Goal: Task Accomplishment & Management: Complete application form

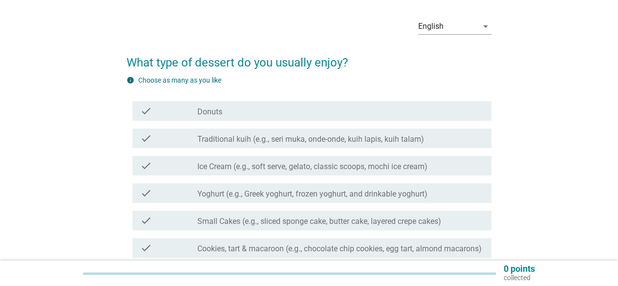
scroll to position [49, 0]
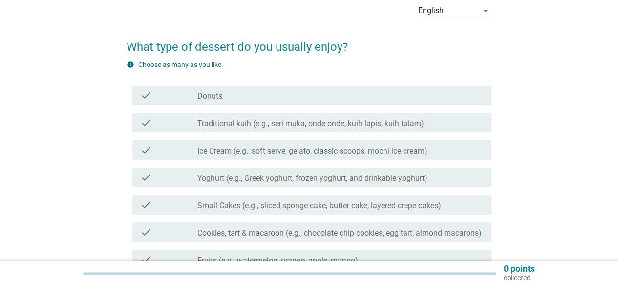
click at [227, 123] on label "Traditional kuih (e.g., seri muka, onde-onde, kuih lapis, kuih talam)" at bounding box center [310, 124] width 227 height 10
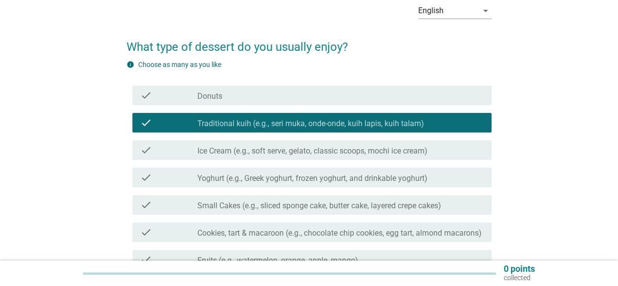
click at [235, 98] on div "check_box_outline_blank Donuts" at bounding box center [340, 95] width 286 height 12
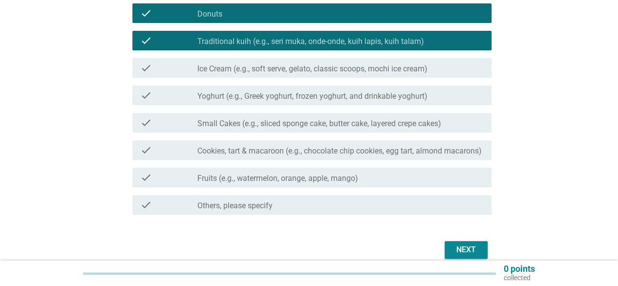
scroll to position [147, 0]
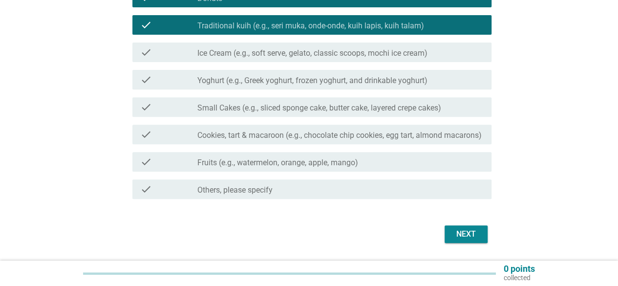
click at [366, 168] on div "check_box_outline_blank Fruits (e.g., watermelon, orange, apple, mango)" at bounding box center [340, 162] width 286 height 12
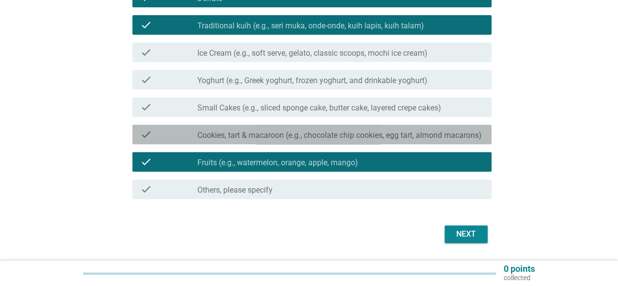
click at [372, 139] on label "Cookies, tart & macaroon (e.g., chocolate chip cookies, egg tart, almond macaro…" at bounding box center [339, 135] width 284 height 10
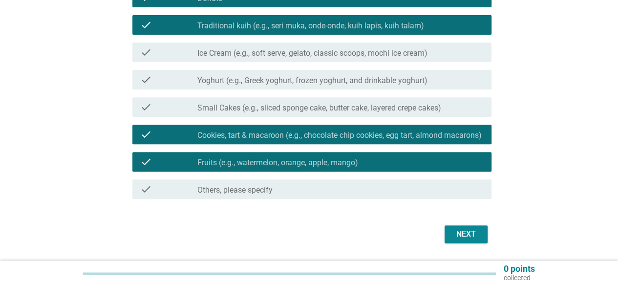
click at [471, 236] on button "Next" at bounding box center [466, 234] width 43 height 18
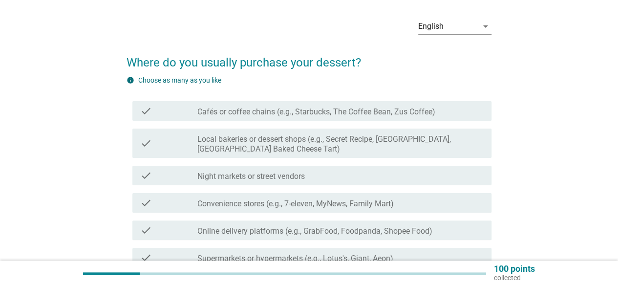
scroll to position [49, 0]
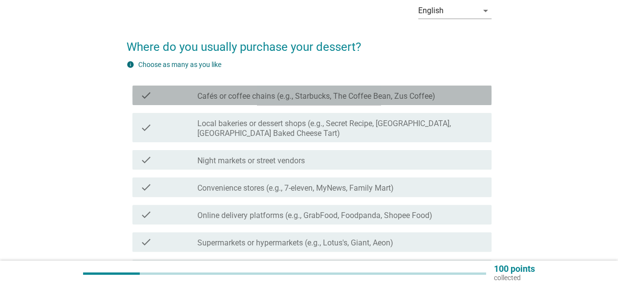
click at [309, 95] on label "Cafés or coffee chains (e.g., Starbucks, The Coffee Bean, Zus Coffee)" at bounding box center [316, 96] width 238 height 10
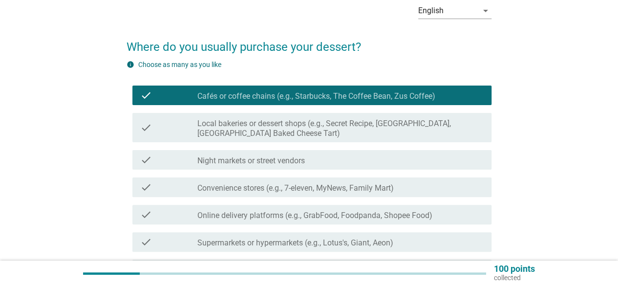
click at [311, 124] on label "Local bakeries or dessert shops (e.g., Secret Recipe, [GEOGRAPHIC_DATA], [GEOGR…" at bounding box center [340, 129] width 286 height 20
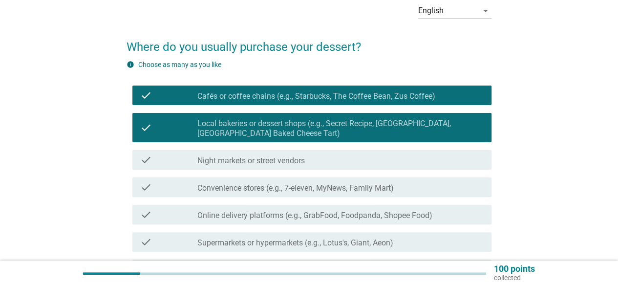
click at [311, 159] on div "check_box_outline_blank Night markets or street vendors" at bounding box center [340, 160] width 286 height 12
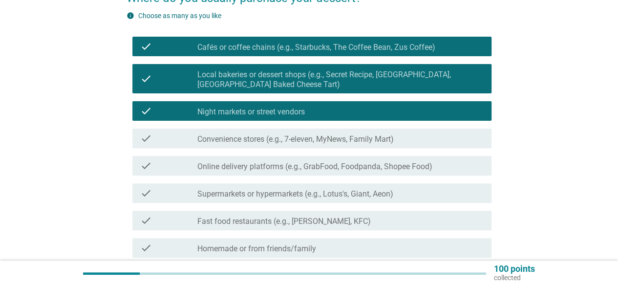
scroll to position [147, 0]
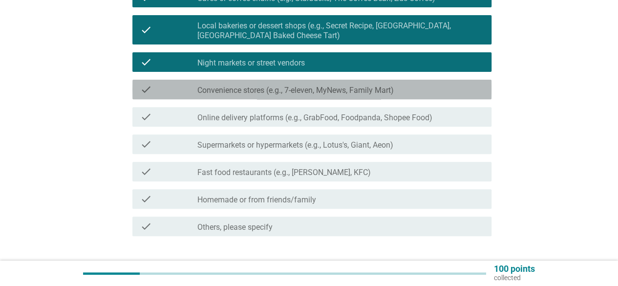
click at [364, 85] on div "check_box_outline_blank Convenience stores (e.g., 7-eleven, MyNews, Family Mart)" at bounding box center [340, 90] width 286 height 12
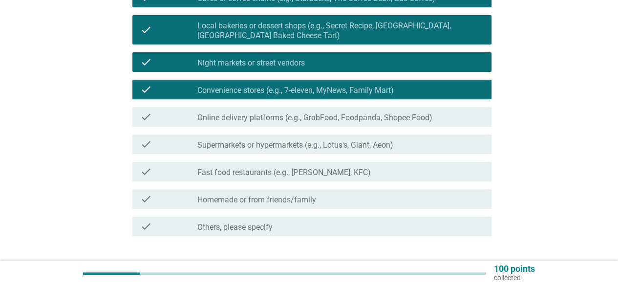
click at [364, 144] on label "Supermarkets or hypermarkets (e.g., Lotus's, Giant, Aeon)" at bounding box center [295, 145] width 196 height 10
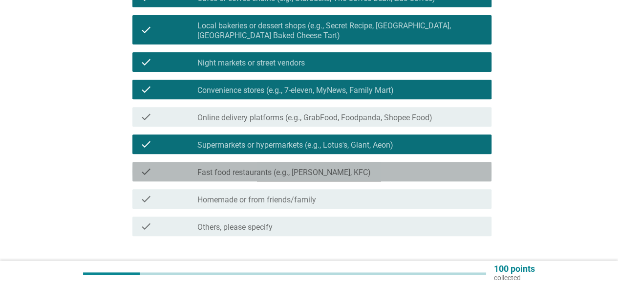
click at [353, 173] on label "Fast food restaurants (e.g., [PERSON_NAME], KFC)" at bounding box center [283, 173] width 173 height 10
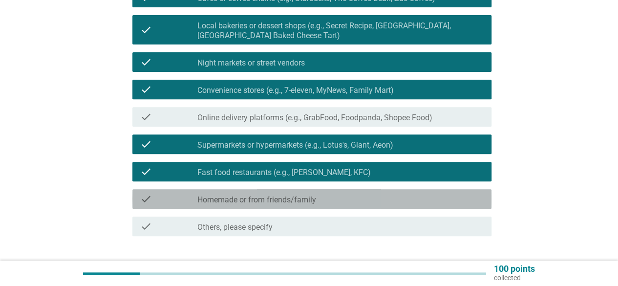
click at [379, 204] on div "check_box_outline_blank Homemade or from friends/family" at bounding box center [340, 199] width 286 height 12
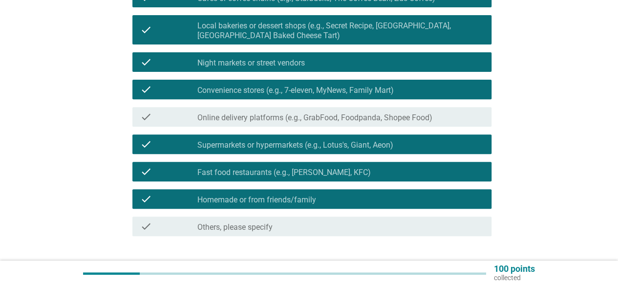
scroll to position [195, 0]
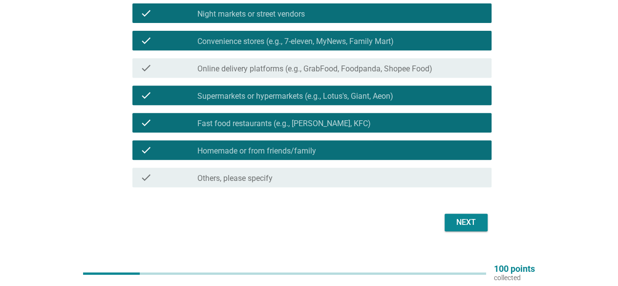
click at [475, 225] on div "Next" at bounding box center [465, 222] width 27 height 12
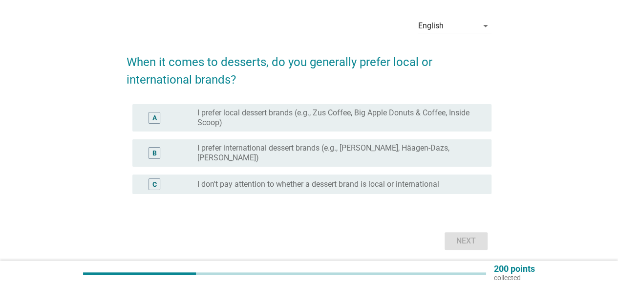
scroll to position [49, 0]
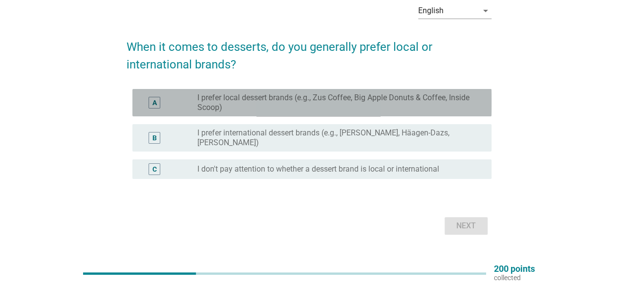
click at [306, 103] on label "I prefer local dessert brands (e.g., Zus Coffee, Big Apple Donuts & Coffee, Ins…" at bounding box center [336, 103] width 278 height 20
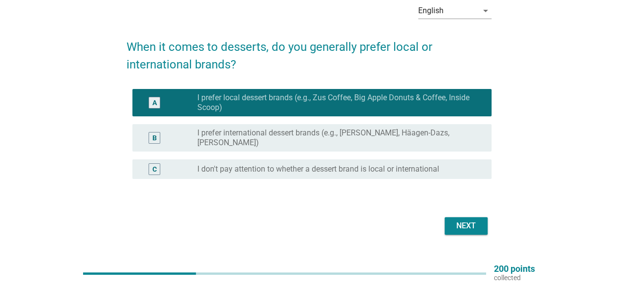
click at [474, 225] on div "Next" at bounding box center [465, 226] width 27 height 12
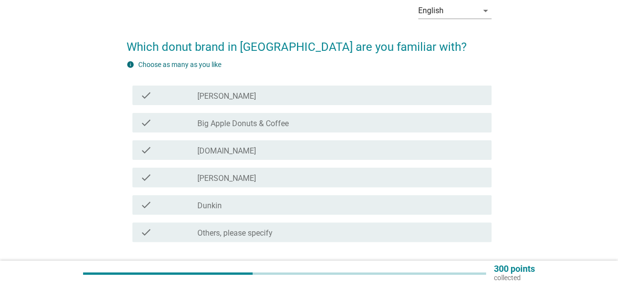
click at [232, 150] on div "check_box_outline_blank [DOMAIN_NAME]" at bounding box center [340, 150] width 286 height 12
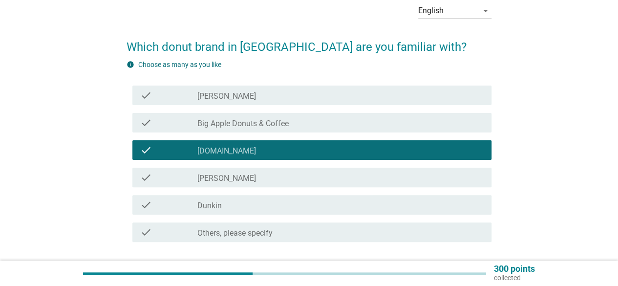
click at [259, 205] on div "check_box_outline_blank Dunkin" at bounding box center [340, 205] width 286 height 12
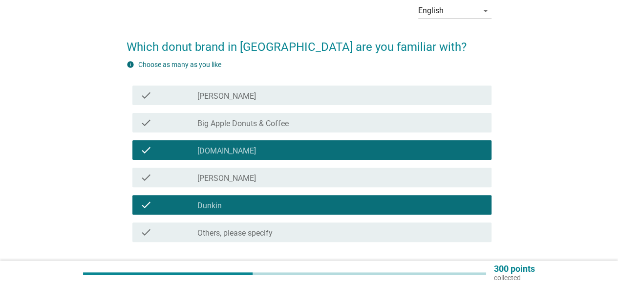
click at [334, 123] on div "check_box_outline_blank Big Apple Donuts & Coffee" at bounding box center [340, 123] width 286 height 12
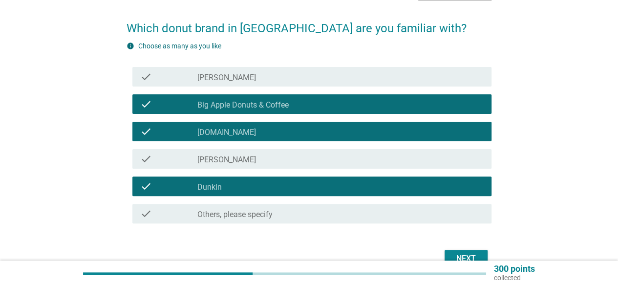
scroll to position [98, 0]
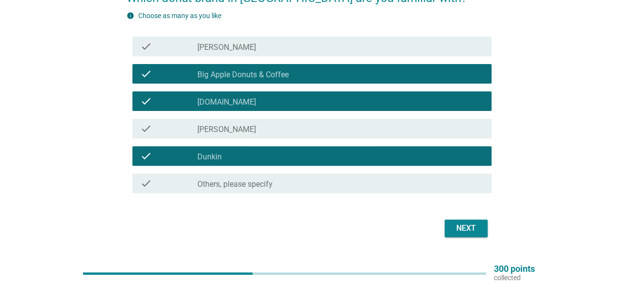
click at [459, 235] on button "Next" at bounding box center [466, 228] width 43 height 18
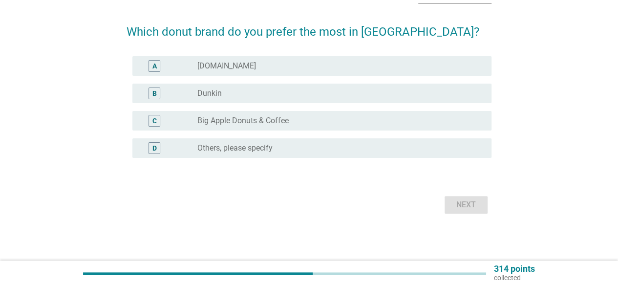
scroll to position [0, 0]
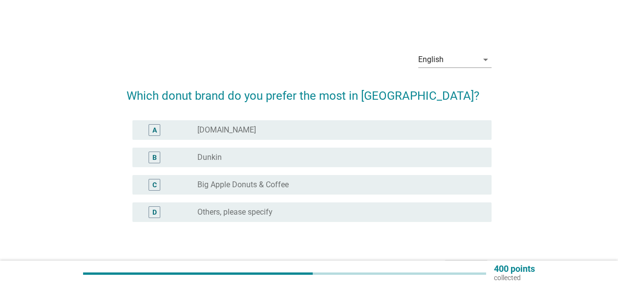
click at [259, 155] on div "radio_button_unchecked Dunkin" at bounding box center [336, 157] width 278 height 10
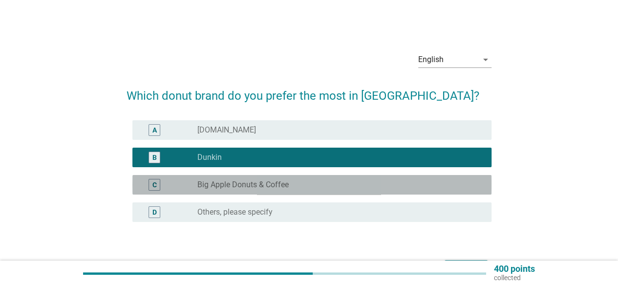
click at [280, 182] on label "Big Apple Donuts & Coffee" at bounding box center [242, 185] width 91 height 10
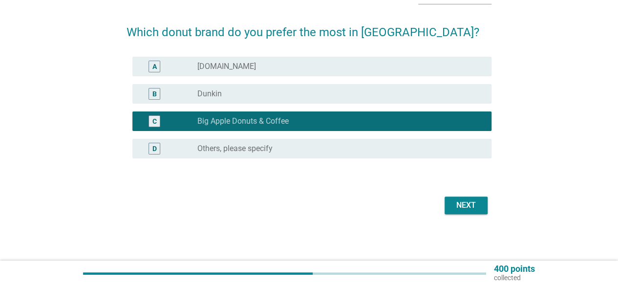
scroll to position [64, 0]
click at [456, 208] on div "Next" at bounding box center [465, 205] width 27 height 12
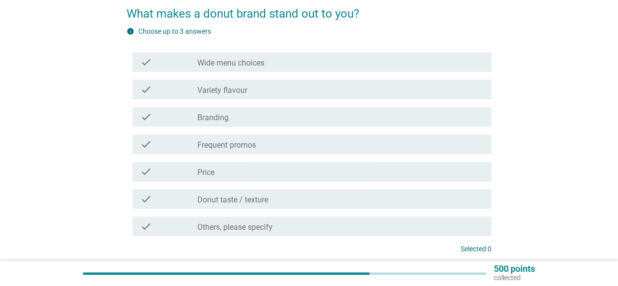
scroll to position [98, 0]
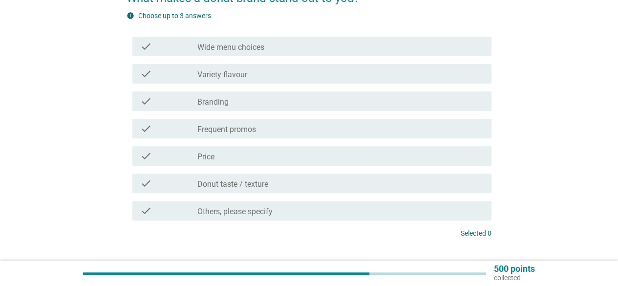
click at [290, 75] on div "check_box_outline_blank Variety flavour" at bounding box center [340, 74] width 286 height 12
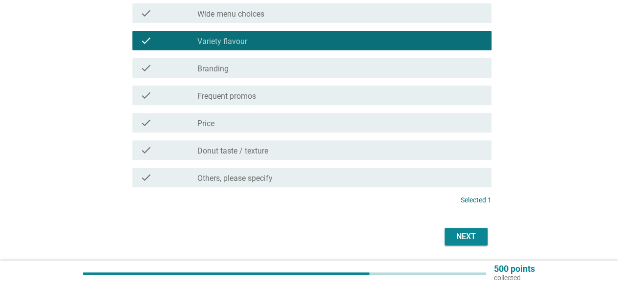
scroll to position [147, 0]
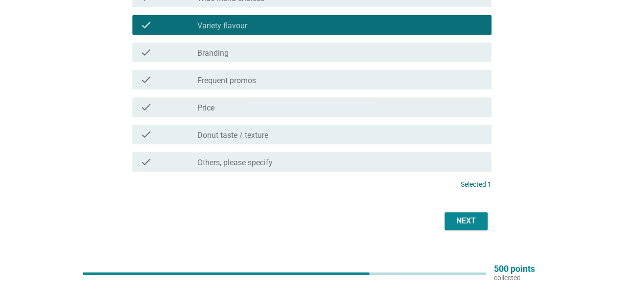
click at [271, 110] on div "check_box_outline_blank Price" at bounding box center [340, 107] width 286 height 12
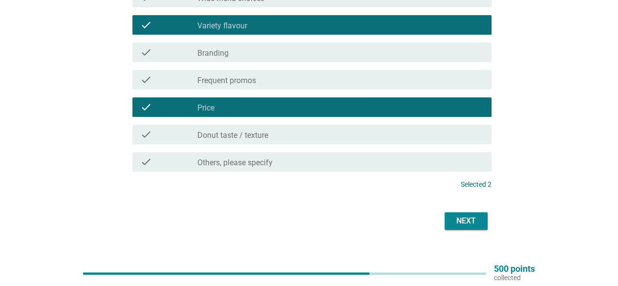
click at [462, 221] on div "Next" at bounding box center [465, 221] width 27 height 12
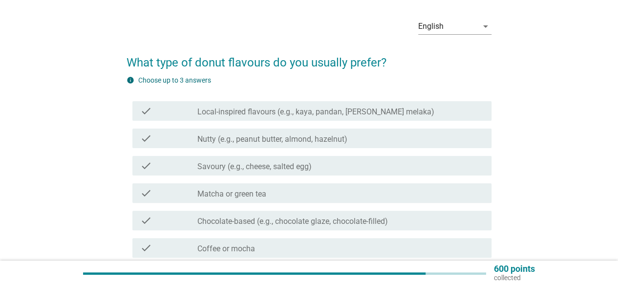
scroll to position [49, 0]
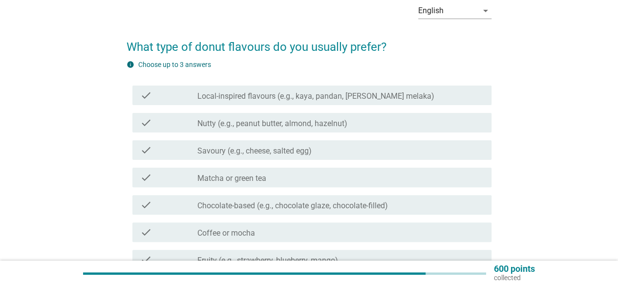
click at [283, 126] on label "Nutty (e.g., peanut butter, almond, hazelnut)" at bounding box center [272, 124] width 150 height 10
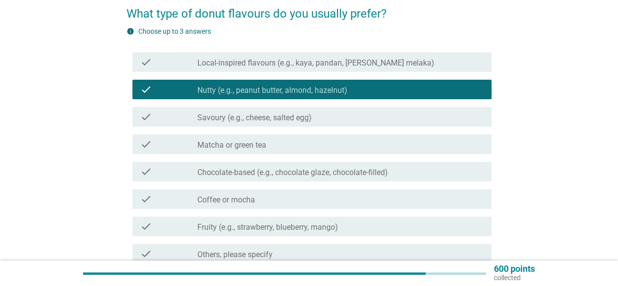
scroll to position [98, 0]
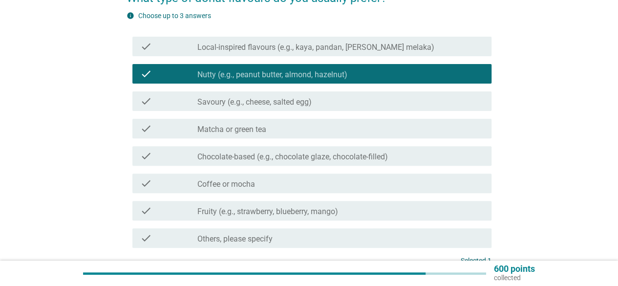
click at [308, 109] on div "check check_box_outline_blank Savoury (e.g., cheese, salted egg)" at bounding box center [311, 101] width 359 height 20
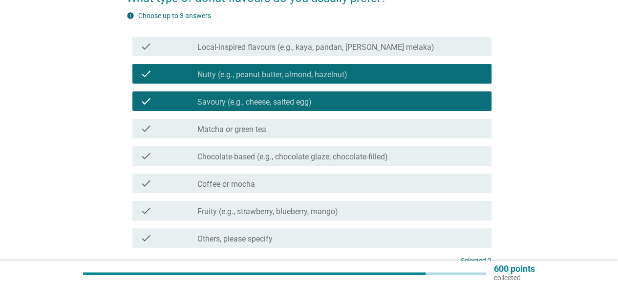
click at [323, 157] on label "Chocolate-based (e.g., chocolate glaze, chocolate-filled)" at bounding box center [292, 157] width 191 height 10
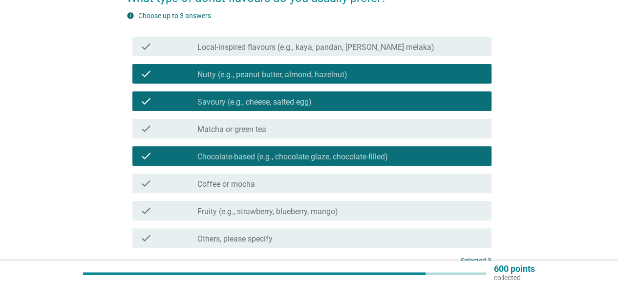
scroll to position [147, 0]
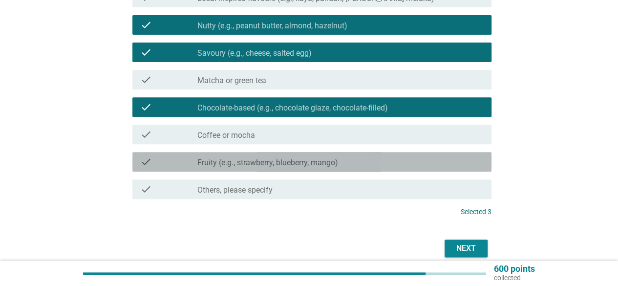
click at [325, 157] on div "check_box_outline_blank Fruity (e.g., strawberry, blueberry, mango)" at bounding box center [340, 162] width 286 height 12
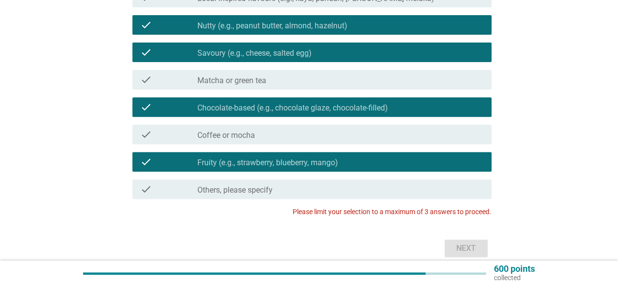
click at [366, 160] on div "check_box_outline_blank Fruity (e.g., strawberry, blueberry, mango)" at bounding box center [340, 162] width 286 height 12
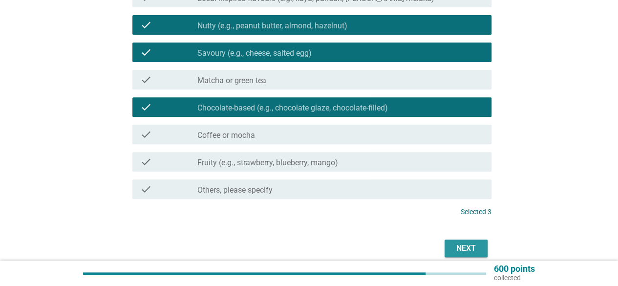
click at [454, 245] on div "Next" at bounding box center [465, 248] width 27 height 12
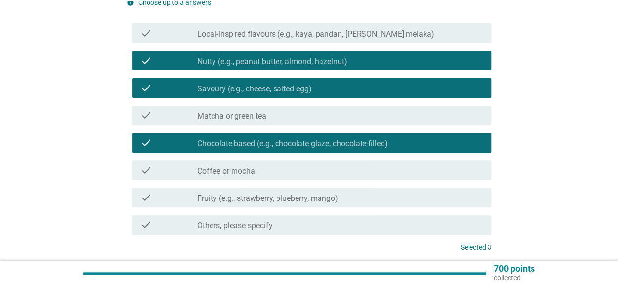
scroll to position [190, 0]
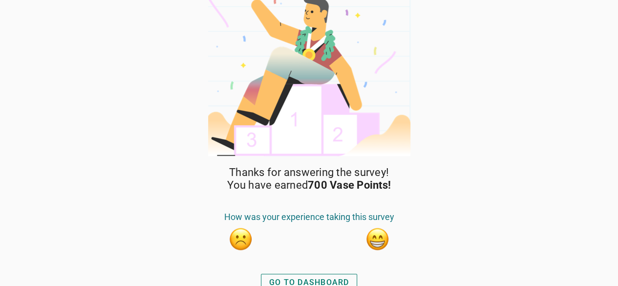
scroll to position [23, 0]
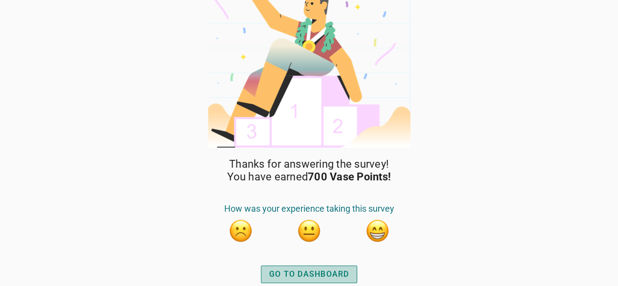
click at [308, 275] on div "GO TO DASHBOARD" at bounding box center [309, 274] width 80 height 12
